Goal: Use online tool/utility: Utilize a website feature to perform a specific function

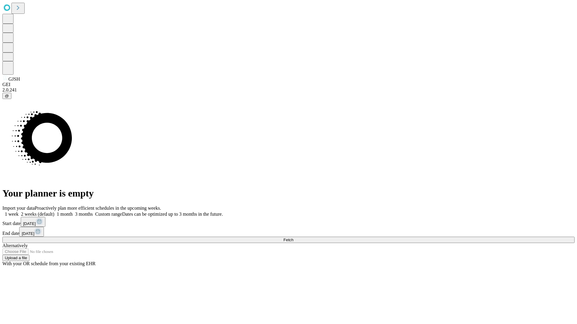
click at [293, 238] on span "Fetch" at bounding box center [288, 240] width 10 height 5
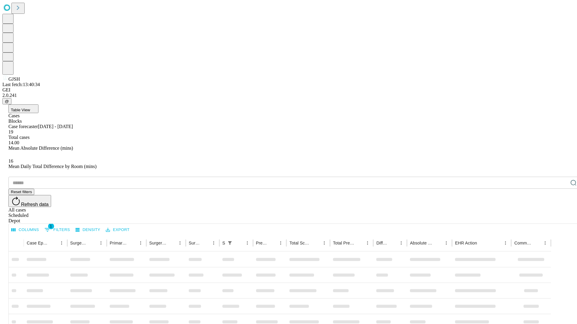
click at [561, 218] on div "Depot" at bounding box center [294, 220] width 572 height 5
